Goal: Task Accomplishment & Management: Use online tool/utility

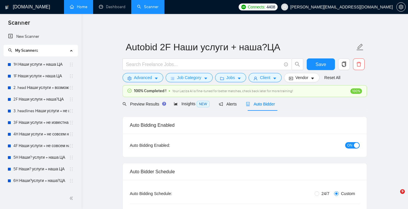
click at [82, 9] on link "Home" at bounding box center [78, 6] width 17 height 5
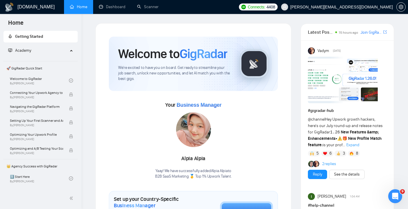
click at [397, 199] on icon "Open Intercom Messenger" at bounding box center [396, 197] width 10 height 10
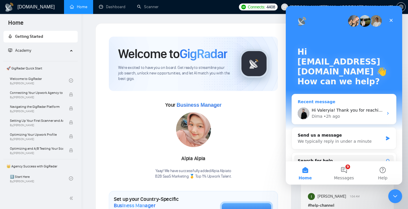
click at [349, 117] on div "Dima • 2h ago" at bounding box center [348, 117] width 72 height 6
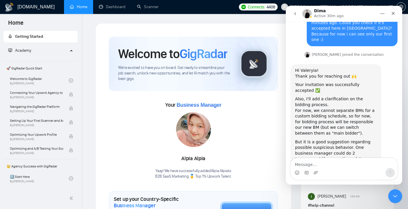
scroll to position [758, 0]
click at [271, 110] on div "Your Business Manager Alpia Alpia Yaay! We have successfully added Alpia Alpia …" at bounding box center [193, 139] width 169 height 79
click at [150, 7] on link "Scanner" at bounding box center [148, 6] width 22 height 5
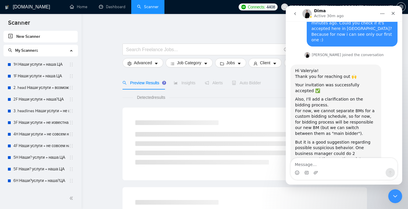
click at [253, 82] on span "Auto Bidder" at bounding box center [246, 83] width 29 height 5
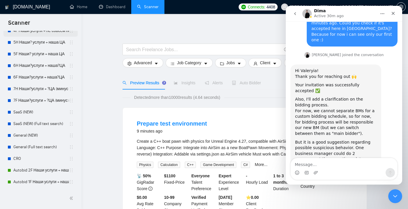
scroll to position [115, 0]
click at [35, 174] on link "Autobid 2F Наши услуги + наша?ЦА" at bounding box center [41, 171] width 56 height 12
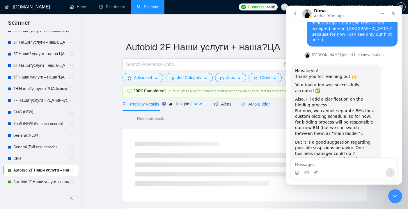
click at [261, 105] on span "Auto Bidder" at bounding box center [255, 104] width 29 height 5
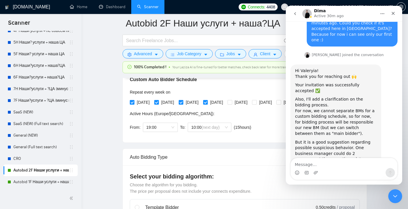
scroll to position [136, 0]
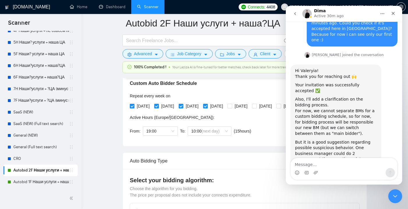
click at [207, 106] on input "[DATE]" at bounding box center [205, 106] width 4 height 4
checkbox input "false"
click at [183, 107] on input "[DATE]" at bounding box center [181, 106] width 4 height 4
checkbox input "false"
click at [156, 107] on input "[DATE]" at bounding box center [156, 106] width 4 height 4
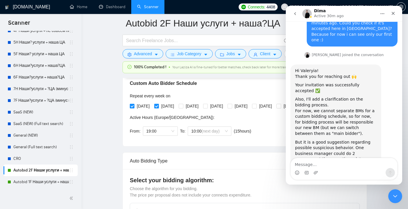
checkbox input "false"
click at [132, 105] on input "[DATE]" at bounding box center [132, 106] width 4 height 4
checkbox input "false"
click at [232, 105] on input "[DATE]" at bounding box center [230, 106] width 4 height 4
checkbox input "true"
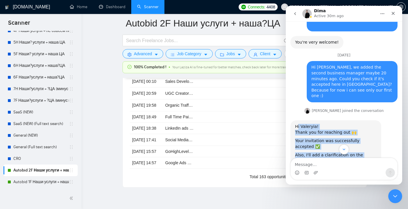
scroll to position [699, 0]
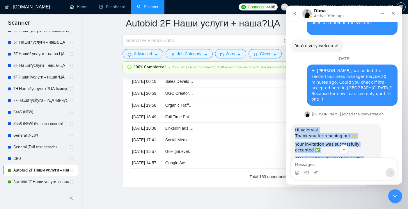
drag, startPoint x: 342, startPoint y: 141, endPoint x: 295, endPoint y: 43, distance: 108.9
copy div "Hi Valeryia! Thank you for reaching out 🙌 ​Your invitation was successfully acc…"
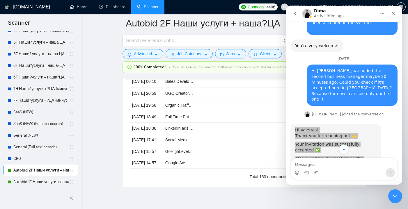
click at [392, 194] on div "Close Intercom Messenger" at bounding box center [395, 197] width 14 height 14
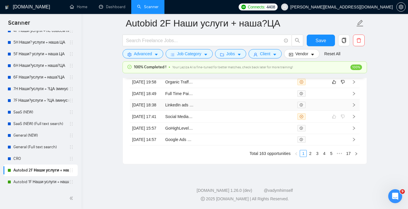
scroll to position [1607, 0]
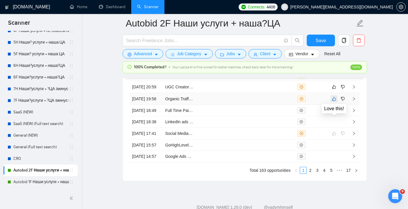
click at [335, 101] on icon "like" at bounding box center [334, 99] width 4 height 5
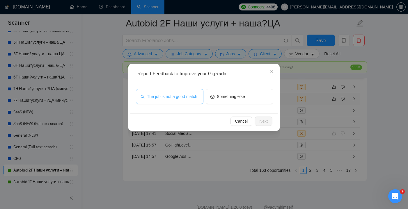
click at [164, 93] on span "The job is not a good match" at bounding box center [172, 96] width 50 height 6
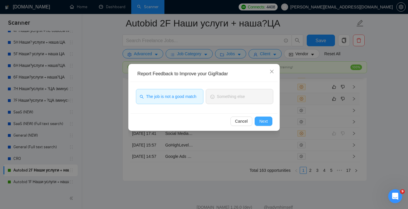
click at [260, 120] on span "Next" at bounding box center [263, 121] width 8 height 6
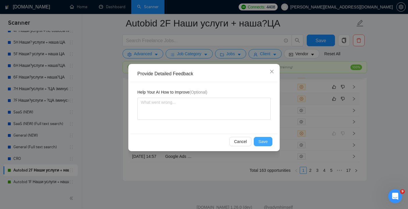
click at [266, 141] on span "Save" at bounding box center [263, 142] width 9 height 6
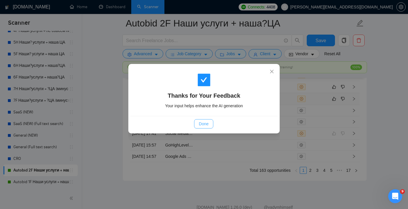
click at [204, 124] on span "Done" at bounding box center [204, 124] width 10 height 6
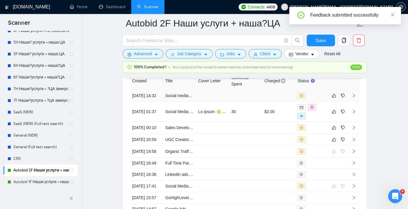
scroll to position [1561, 0]
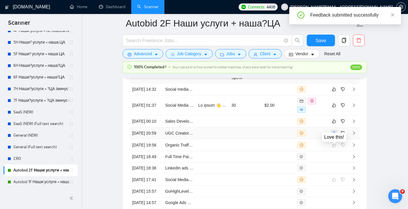
click at [333, 136] on icon "like" at bounding box center [334, 133] width 4 height 5
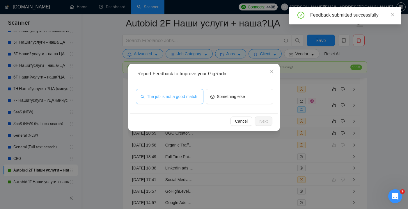
click at [191, 93] on span "The job is not a good match" at bounding box center [172, 96] width 50 height 6
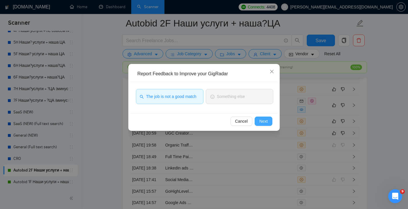
click at [257, 118] on button "Next" at bounding box center [264, 121] width 18 height 9
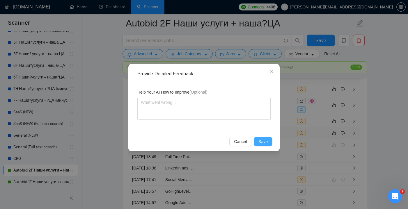
click at [263, 138] on button "Save" at bounding box center [263, 141] width 19 height 9
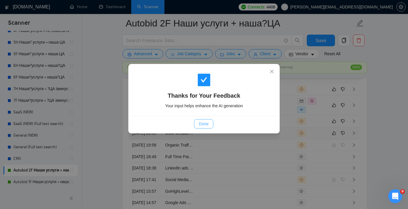
click at [203, 122] on span "Done" at bounding box center [204, 124] width 10 height 6
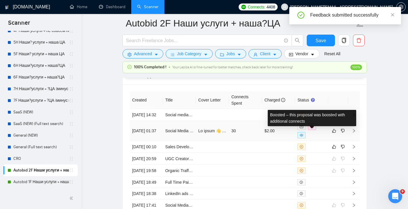
scroll to position [1536, 0]
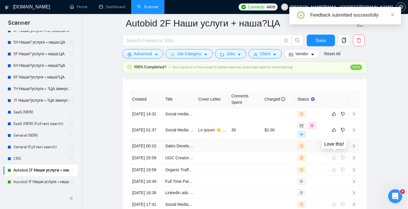
click at [334, 148] on icon "like" at bounding box center [334, 146] width 4 height 5
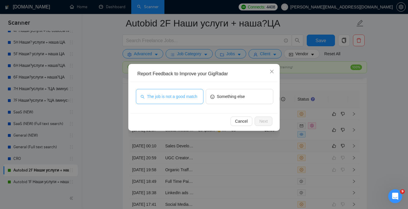
click at [191, 100] on span "The job is not a good match" at bounding box center [172, 96] width 50 height 6
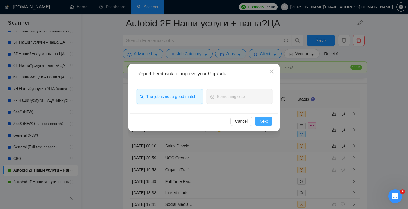
click at [261, 122] on span "Next" at bounding box center [263, 121] width 8 height 6
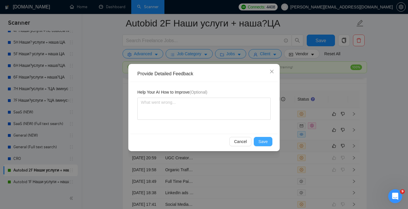
click at [261, 144] on span "Save" at bounding box center [263, 142] width 9 height 6
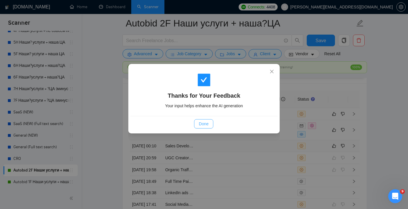
click at [209, 124] on button "Done" at bounding box center [203, 123] width 19 height 9
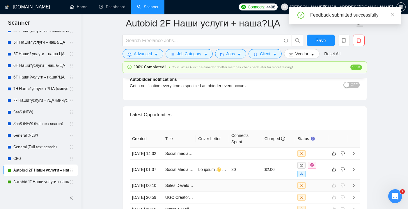
scroll to position [1522, 0]
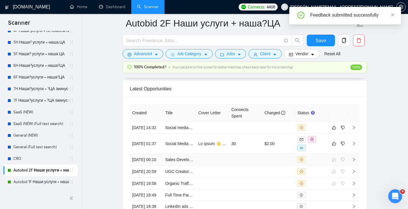
click at [228, 166] on td at bounding box center [212, 160] width 33 height 12
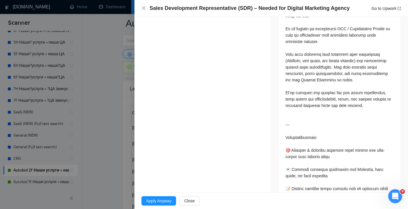
scroll to position [317, 0]
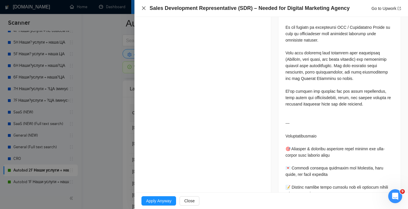
click at [144, 7] on icon "close" at bounding box center [143, 8] width 5 height 5
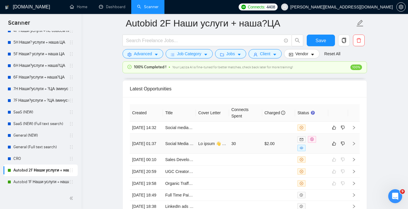
click at [251, 148] on td "30" at bounding box center [245, 144] width 33 height 20
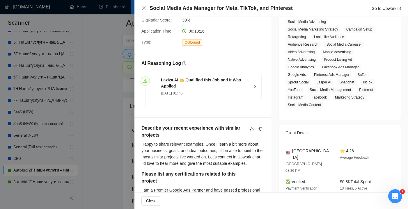
scroll to position [108, 0]
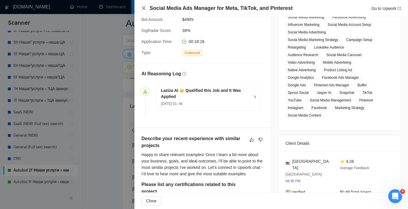
click at [144, 9] on icon "close" at bounding box center [143, 8] width 5 height 5
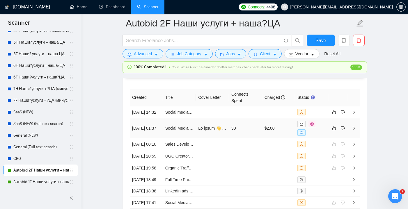
scroll to position [1539, 0]
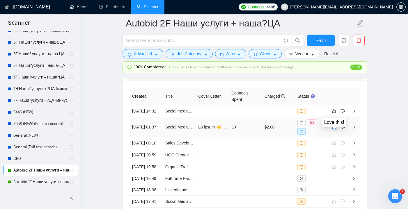
click at [336, 130] on icon "like" at bounding box center [334, 127] width 4 height 5
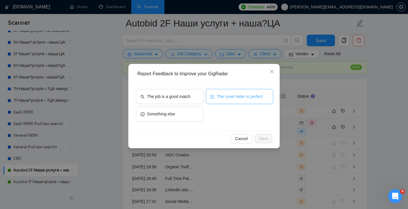
click at [219, 100] on span "The cover letter is perfect" at bounding box center [240, 96] width 46 height 6
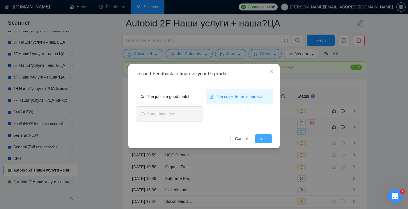
click at [263, 143] on button "Next" at bounding box center [264, 138] width 18 height 9
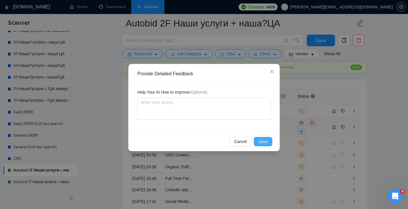
click at [263, 143] on span "Save" at bounding box center [263, 142] width 9 height 6
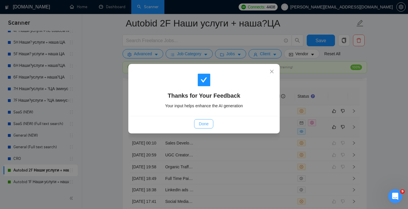
click at [199, 123] on span "Done" at bounding box center [204, 124] width 10 height 6
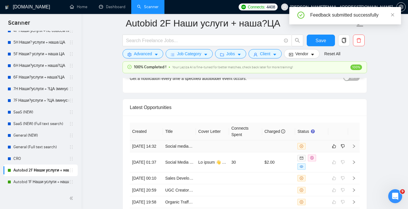
scroll to position [1496, 0]
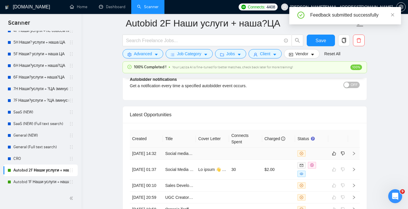
click at [246, 160] on td at bounding box center [245, 154] width 33 height 12
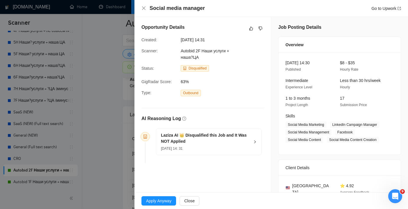
scroll to position [1, 0]
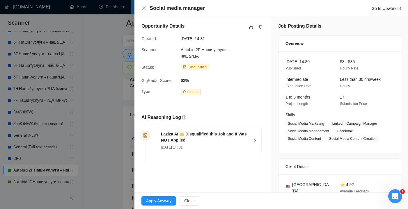
click at [248, 142] on h5 "Laziza AI 👑 Disqualified this Job and It Was NOT Applied" at bounding box center [205, 137] width 89 height 12
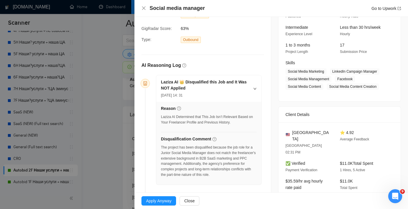
scroll to position [56, 0]
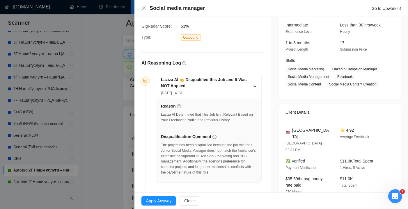
click at [144, 11] on div "Social media manager Go to Upwork" at bounding box center [271, 8] width 260 height 7
click at [144, 8] on icon "close" at bounding box center [143, 7] width 3 height 3
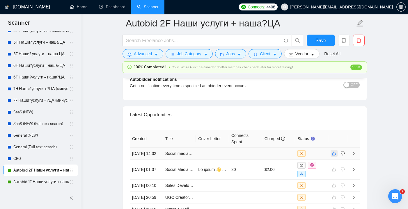
click at [332, 156] on icon "like" at bounding box center [334, 154] width 4 height 4
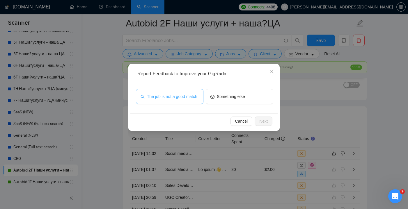
click at [186, 98] on span "The job is not a good match" at bounding box center [172, 96] width 50 height 6
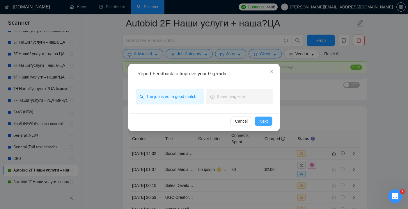
click at [266, 122] on span "Next" at bounding box center [263, 121] width 8 height 6
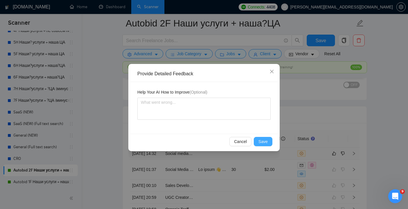
click at [260, 142] on span "Save" at bounding box center [263, 142] width 9 height 6
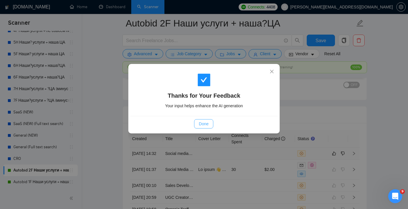
click at [207, 122] on span "Done" at bounding box center [204, 124] width 10 height 6
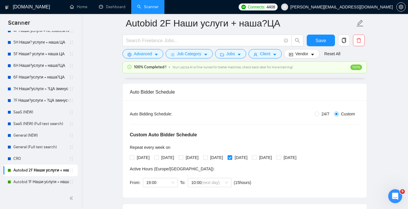
scroll to position [82, 0]
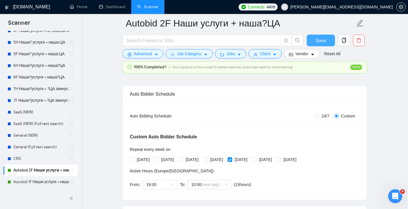
click at [323, 38] on span "Save" at bounding box center [321, 40] width 10 height 7
click at [40, 184] on link "Autobid 1F Наши услуги + наша ЦА" at bounding box center [41, 182] width 56 height 12
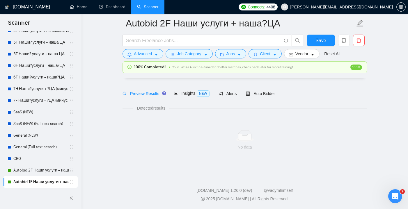
scroll to position [15, 0]
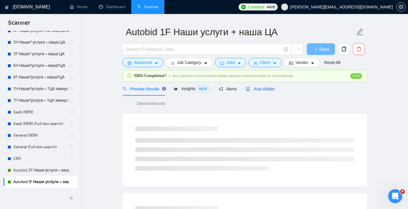
click at [266, 88] on span "Auto Bidder" at bounding box center [260, 89] width 29 height 5
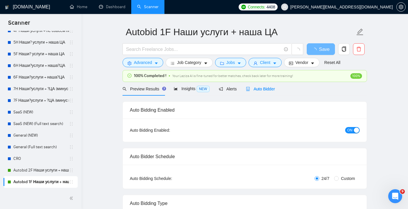
radio input "false"
radio input "true"
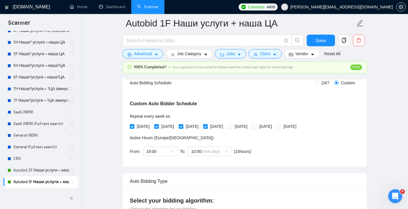
scroll to position [120, 0]
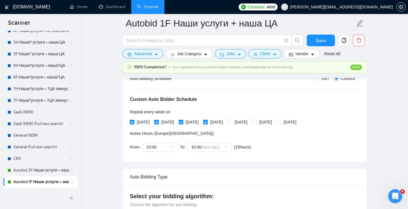
click at [208, 121] on span at bounding box center [205, 122] width 5 height 5
click at [207, 121] on input "[DATE]" at bounding box center [205, 122] width 4 height 4
checkbox input "false"
click at [183, 121] on input "[DATE]" at bounding box center [181, 122] width 4 height 4
checkbox input "false"
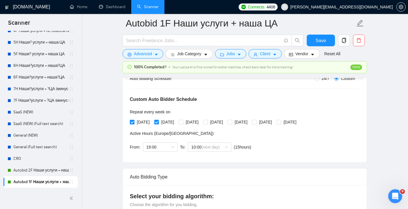
click at [158, 121] on input "[DATE]" at bounding box center [156, 122] width 4 height 4
checkbox input "false"
click at [133, 121] on input "[DATE]" at bounding box center [132, 122] width 4 height 4
checkbox input "false"
click at [232, 123] on span at bounding box center [230, 122] width 5 height 5
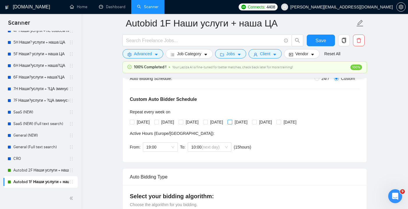
click at [232, 123] on input "[DATE]" at bounding box center [230, 122] width 4 height 4
checkbox input "true"
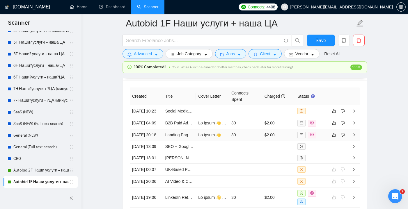
scroll to position [1542, 0]
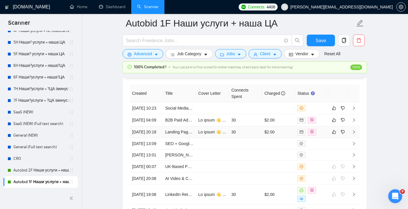
click at [245, 138] on td "30" at bounding box center [245, 132] width 33 height 12
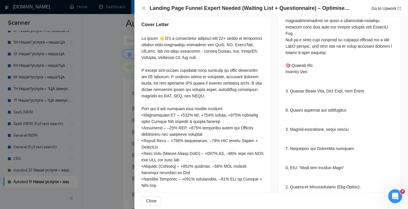
scroll to position [272, 0]
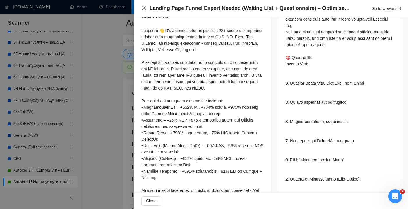
click at [144, 8] on icon "close" at bounding box center [143, 8] width 5 height 5
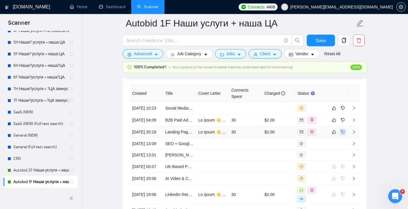
click at [342, 134] on icon "dislike" at bounding box center [343, 132] width 4 height 4
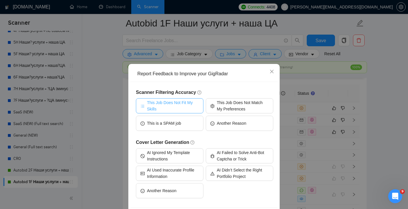
click at [184, 107] on span "This Job Does Not Fit My Skills" at bounding box center [173, 106] width 52 height 13
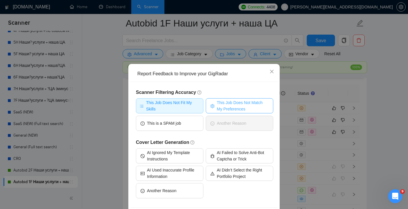
click at [222, 109] on span "This Job Does Not Match My Preferences" at bounding box center [243, 106] width 52 height 13
click at [191, 107] on span "This Job Does Not Fit My Skills" at bounding box center [173, 106] width 54 height 13
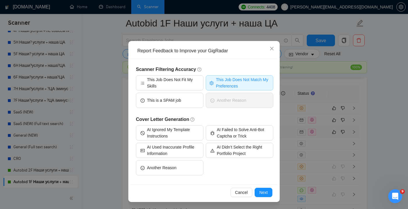
scroll to position [23, 0]
click at [265, 196] on button "Next" at bounding box center [264, 192] width 18 height 9
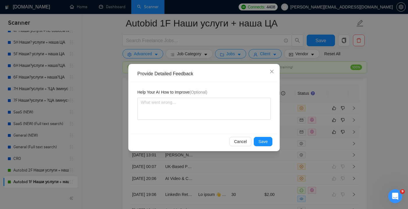
scroll to position [0, 0]
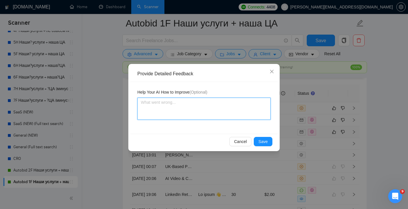
click at [183, 115] on textarea at bounding box center [203, 109] width 133 height 22
type textarea "Е"
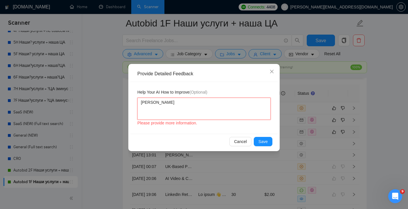
type textarea "Ер"
type textarea "Ерш"
type textarea "Ершы"
type textarea "Ерш"
type textarea "Ер"
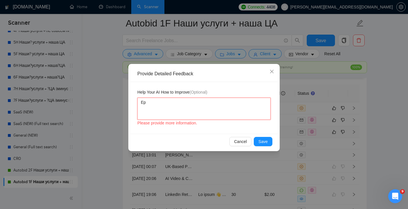
type textarea "Е"
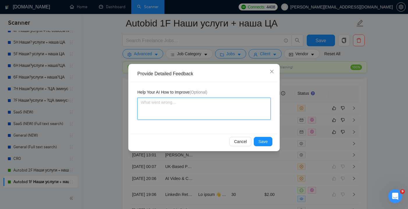
type textarea "T"
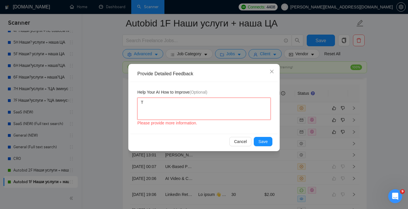
type textarea "Th"
type textarea "Thi"
type textarea "This"
type textarea "This j"
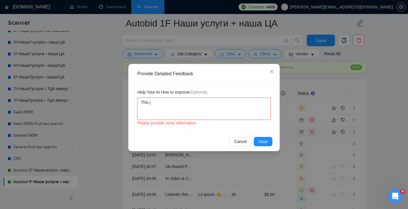
type textarea "This jo"
type textarea "This job"
type textarea "This job i"
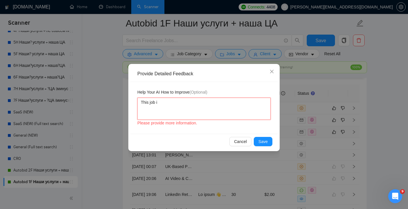
type textarea "This job i"
type textarea "This job id"
type textarea "This job i"
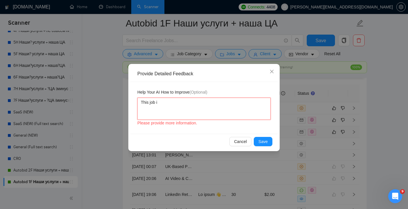
type textarea "This job is"
type textarea "This job is n"
type textarea "This job is no"
type textarea "This job is not"
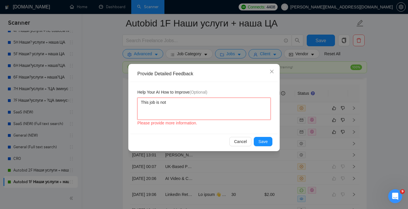
type textarea "This job is not"
type textarea "This job is not l"
type textarea "This job is not lo"
type textarea "This job is not loo"
type textarea "This job is not look"
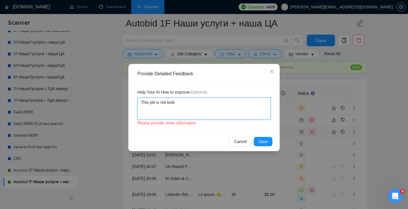
type textarea "This job is not looki"
type textarea "This job is not lookin"
type textarea "This job is not looking"
type textarea "This job is not looking f"
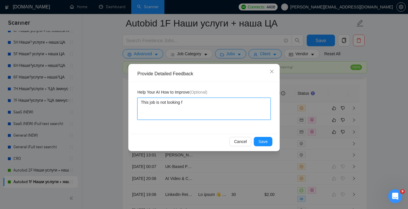
type textarea "This job is not looking fo"
type textarea "This job is not looking for"
type textarea "This job is not looking for p"
type textarea "This job is not looking for pp"
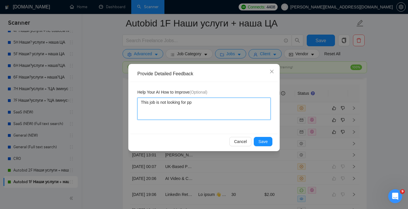
type textarea "This job is not looking for ppc"
type textarea "This job is not looking for ppc m"
type textarea "This job is not looking for ppc ma"
type textarea "This job is not looking for ppc man"
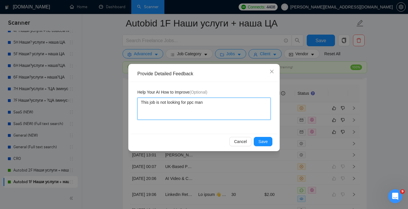
type textarea "This job is not looking for ppc mana"
type textarea "This job is not looking for ppc manag"
type textarea "This job is not looking for ppc managm"
type textarea "This job is not looking for ppc managme"
type textarea "This job is not looking for ppc managmen"
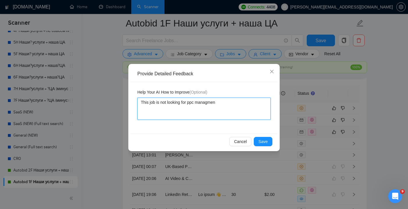
type textarea "This job is not looking for ppc managment"
type textarea "This job is not looking for ppc management,"
type textarea "This job is not looking for ppc management, i"
type textarea "This job is not looking for ppc management, it"
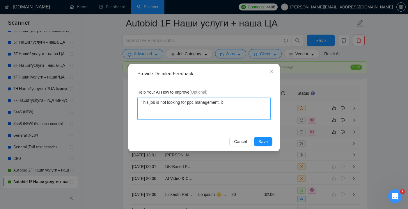
type textarea "This job is not looking for ppc management, it"
type textarea "This job is not looking for ppc management, it h"
type textarea "This job is not looking for ppc management, it hs"
type textarea "This job is not looking for ppc management, it h"
type textarea "This job is not looking for ppc management, it"
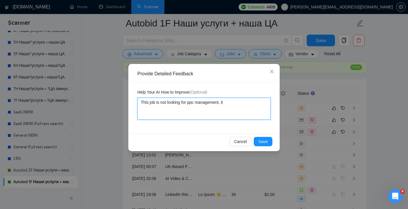
type textarea "This job is not looking for ppc management, it s"
type textarea "This job is not looking for ppc management, it sh"
type textarea "This job is not looking for ppc management, it sho"
type textarea "This job is not looking for ppc management, it shou"
type textarea "This job is not looking for ppc management, it shoul"
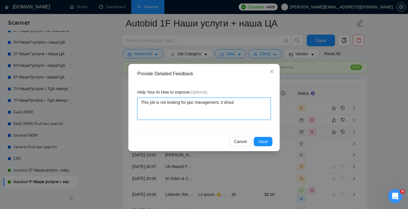
type textarea "This job is not looking for ppc management, it should"
type textarea "This job is not looking for ppc management, it should b"
type textarea "This job is not looking for ppc management, it should be"
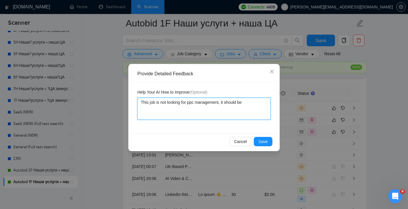
type textarea "This job is not looking for ppc management, it should be d"
type textarea "This job is not looking for ppc management, it should be di"
type textarea "This job is not looking for ppc management, it should be dis"
type textarea "This job is not looking for ppc management, it should be disq"
type textarea "This job is not looking for ppc management, it should be disqu"
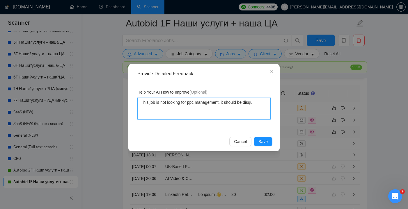
type textarea "This job is not looking for ppc management, it should be disqua"
type textarea "This job is not looking for ppc management, it should be disqual"
type textarea "This job is not looking for ppc management, it should be disquali"
type textarea "This job is not looking for ppc management, it should be disqualif"
type textarea "This job is not looking for ppc management, it should be disqualifi"
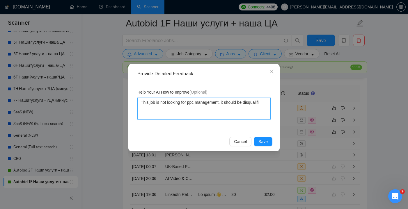
type textarea "This job is not looking for ppc management, it should be disqualifie"
type textarea "This job is not looking for ppc management, it should be disqualified"
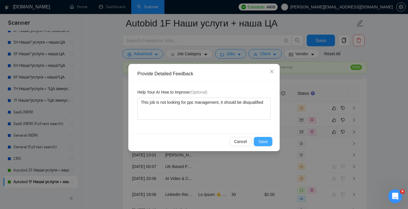
click at [263, 145] on button "Save" at bounding box center [263, 141] width 19 height 9
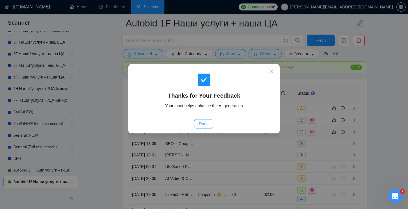
click at [213, 122] on button "Done" at bounding box center [203, 123] width 19 height 9
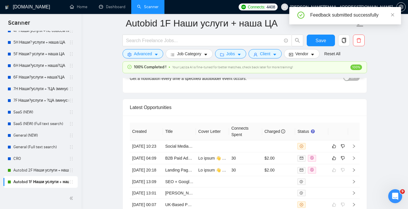
scroll to position [1504, 0]
click at [247, 164] on td "30" at bounding box center [245, 159] width 33 height 12
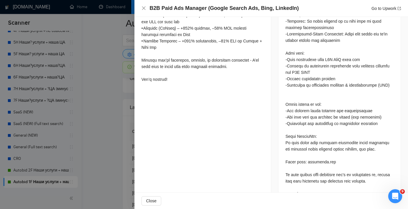
scroll to position [592, 0]
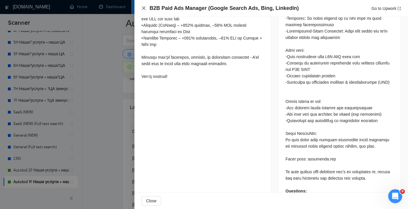
click at [144, 10] on icon "close" at bounding box center [143, 8] width 5 height 5
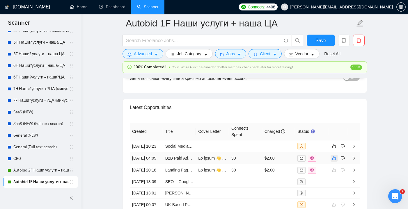
click at [334, 161] on icon "like" at bounding box center [334, 158] width 4 height 5
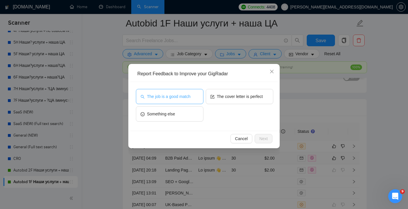
click at [185, 95] on span "The job is a good match" at bounding box center [168, 96] width 43 height 6
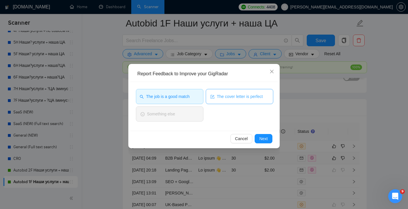
click at [243, 97] on span "The cover letter is perfect" at bounding box center [240, 96] width 46 height 6
click at [266, 129] on div "The job is a good match The cover letter is perfect Something else" at bounding box center [203, 106] width 147 height 49
click at [266, 140] on span "Next" at bounding box center [263, 139] width 8 height 6
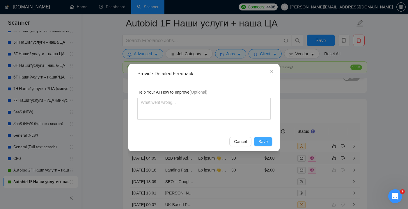
click at [265, 141] on span "Save" at bounding box center [263, 142] width 9 height 6
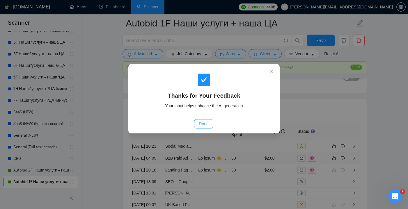
click at [207, 125] on span "Done" at bounding box center [204, 124] width 10 height 6
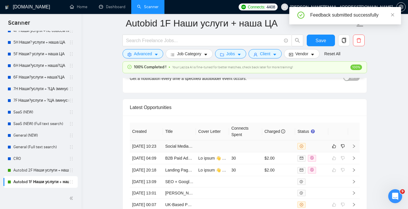
click at [246, 146] on td at bounding box center [245, 147] width 33 height 12
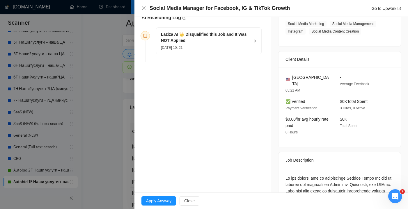
scroll to position [75, 0]
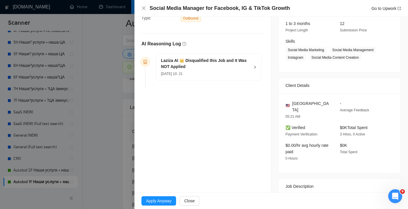
click at [242, 71] on div "15 Aug, 2025 10: 21" at bounding box center [205, 73] width 89 height 6
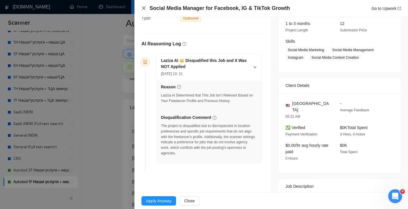
click at [145, 9] on icon "close" at bounding box center [143, 7] width 3 height 3
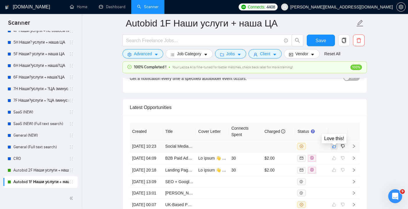
click at [335, 150] on button "button" at bounding box center [334, 146] width 7 height 7
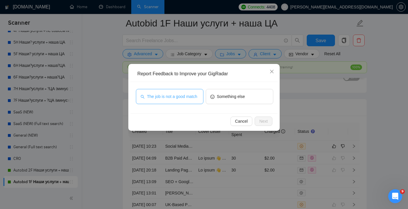
click at [189, 94] on span "The job is not a good match" at bounding box center [172, 96] width 50 height 6
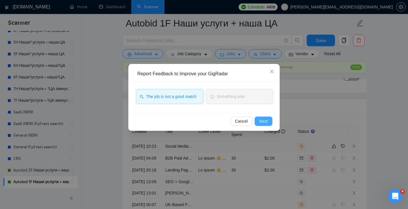
click at [260, 119] on span "Next" at bounding box center [263, 121] width 8 height 6
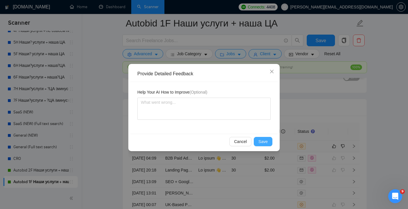
click at [265, 141] on span "Save" at bounding box center [263, 142] width 9 height 6
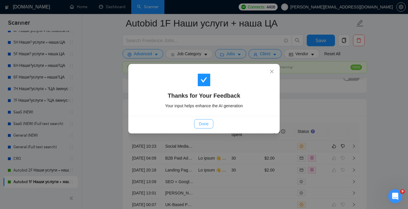
click at [205, 125] on span "Done" at bounding box center [204, 124] width 10 height 6
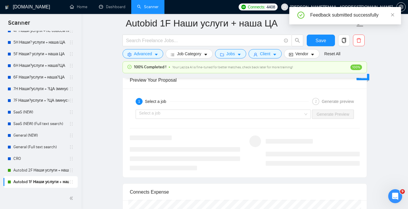
scroll to position [1151, 0]
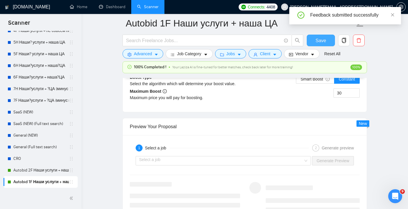
click at [321, 40] on span "Save" at bounding box center [321, 40] width 10 height 7
